Goal: Navigation & Orientation: Find specific page/section

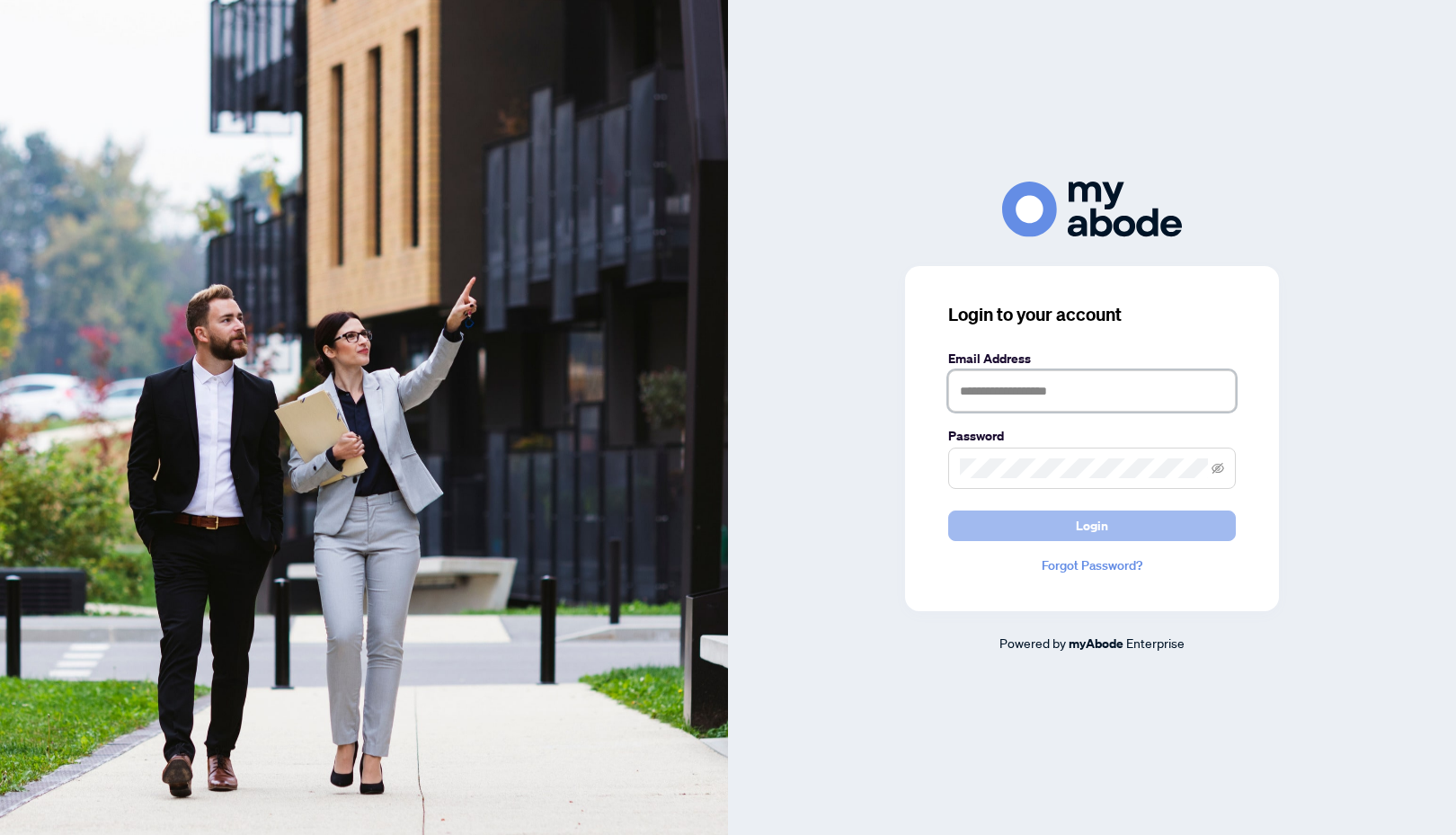
type input "**********"
click at [1061, 517] on button "Login" at bounding box center [1092, 526] width 287 height 30
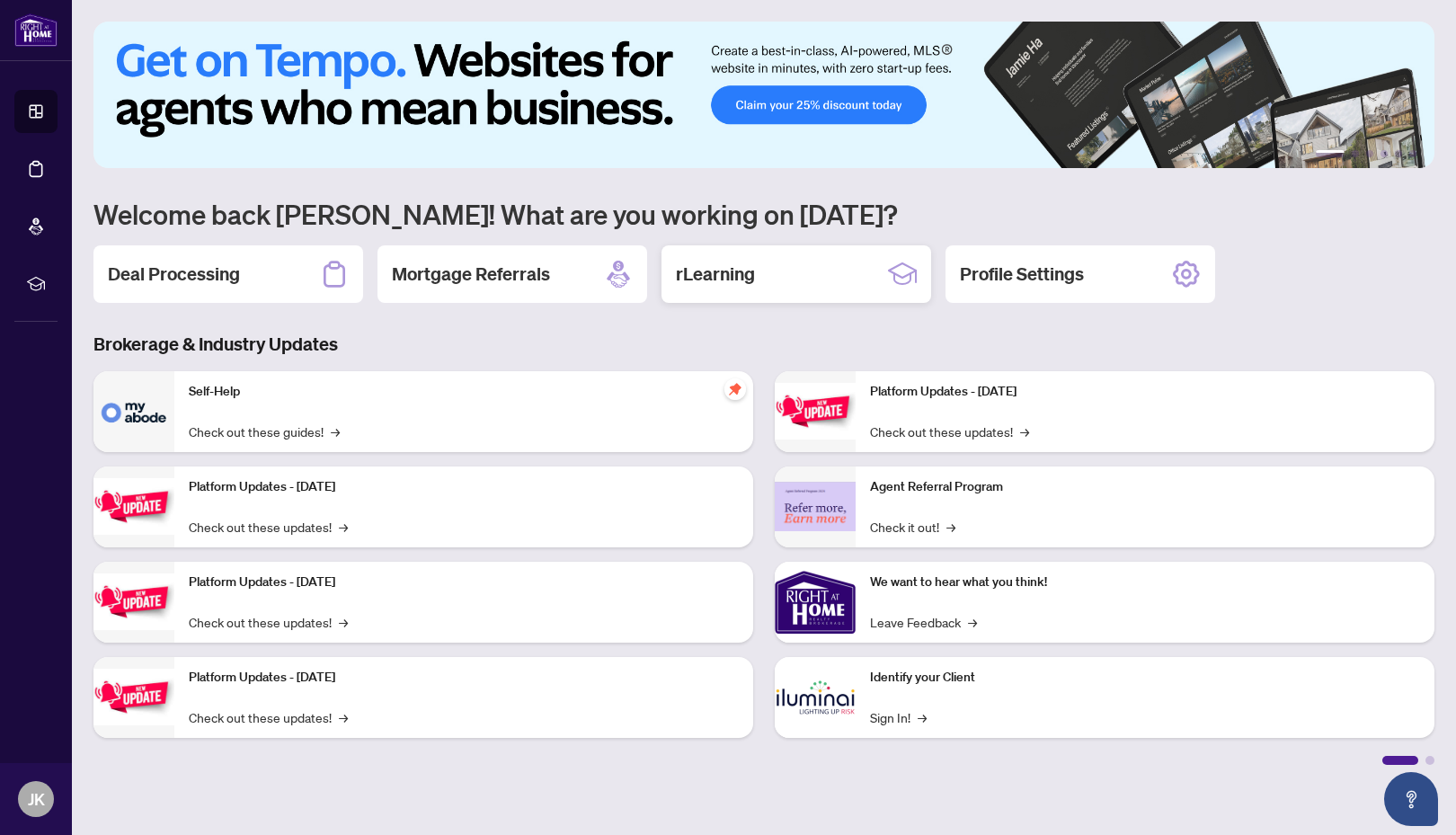
click at [740, 295] on div "rLearning" at bounding box center [796, 274] width 270 height 57
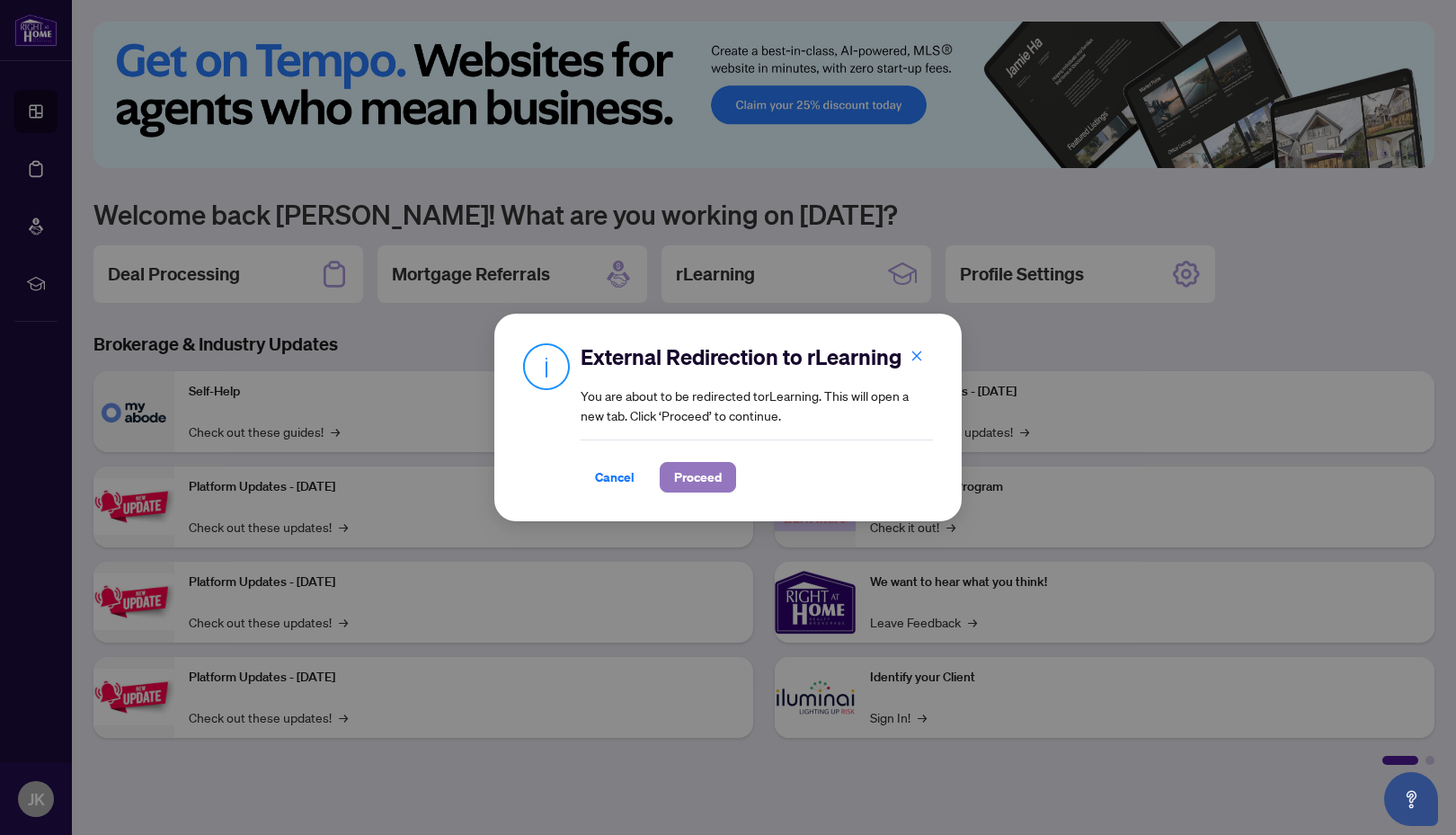
click at [697, 477] on span "Proceed" at bounding box center [698, 477] width 48 height 29
